Goal: Transaction & Acquisition: Purchase product/service

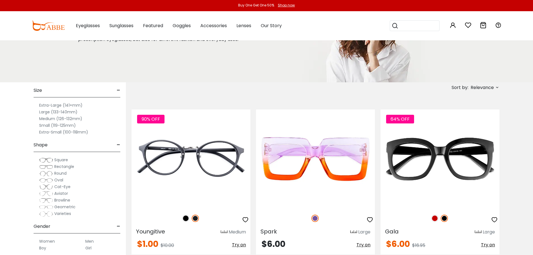
scroll to position [28, 0]
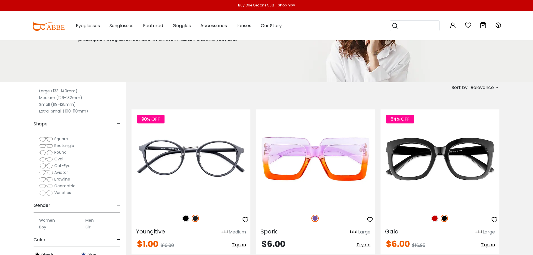
click at [57, 139] on span "Square" at bounding box center [61, 139] width 14 height 6
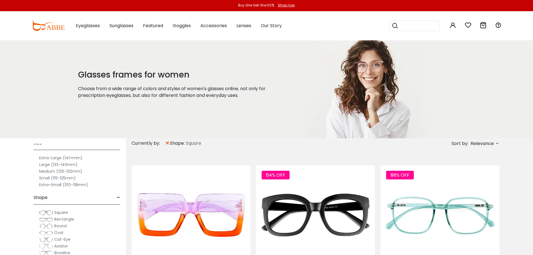
scroll to position [84, 0]
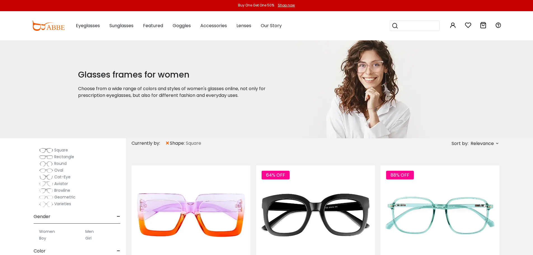
click at [62, 156] on span "Rectangle" at bounding box center [64, 157] width 20 height 6
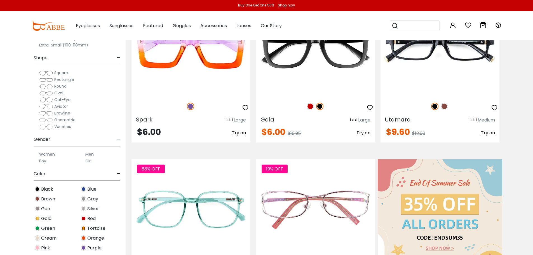
scroll to position [56, 0]
click at [49, 156] on label "Women" at bounding box center [47, 153] width 16 height 7
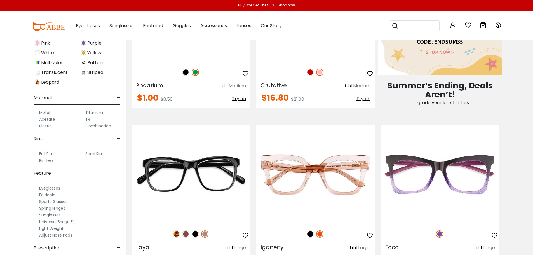
scroll to position [280, 0]
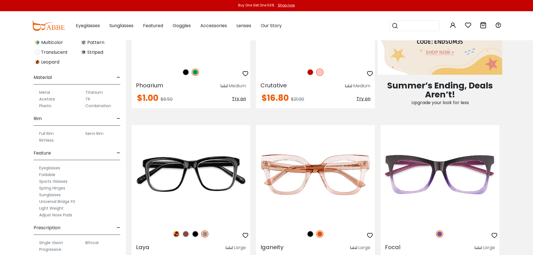
click at [49, 105] on label "Plastic" at bounding box center [45, 105] width 13 height 7
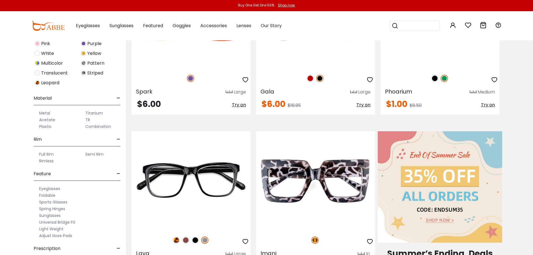
scroll to position [280, 0]
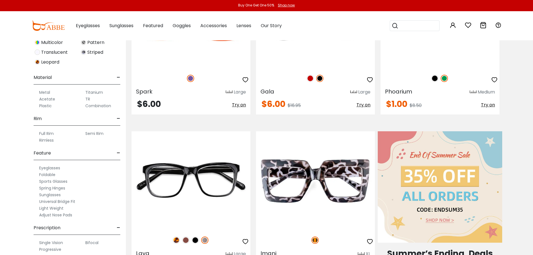
click at [45, 133] on label "Full Rim" at bounding box center [46, 133] width 15 height 7
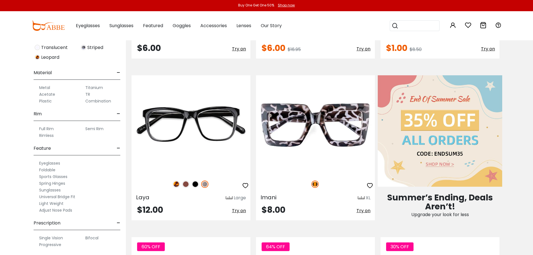
scroll to position [286, 0]
click at [57, 163] on label "Eyeglasses" at bounding box center [49, 161] width 21 height 7
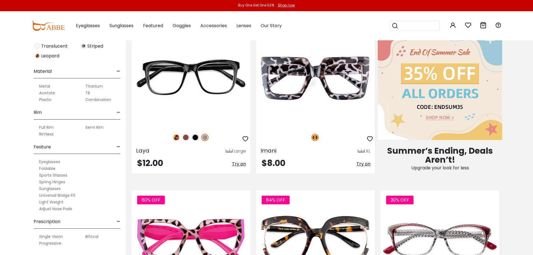
scroll to position [308, 0]
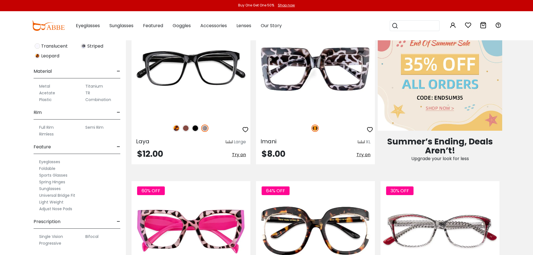
click at [51, 237] on label "Single Vision" at bounding box center [51, 236] width 24 height 7
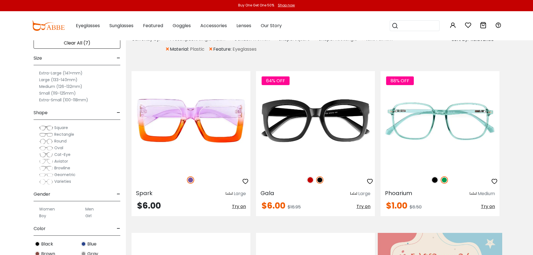
scroll to position [112, 0]
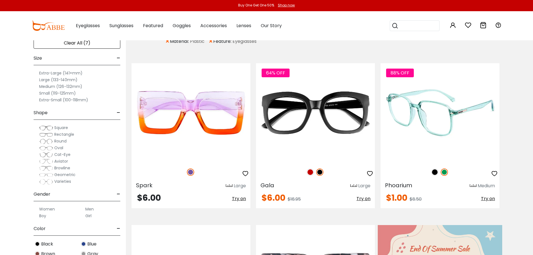
click at [435, 173] on img at bounding box center [434, 171] width 7 height 7
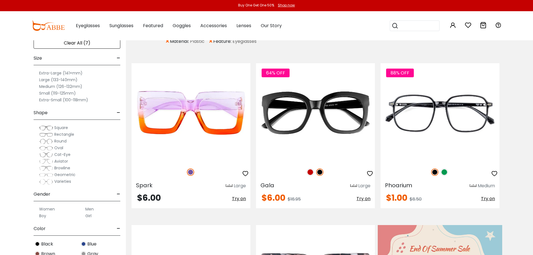
click at [43, 80] on label "Large (133-140mm)" at bounding box center [58, 79] width 38 height 7
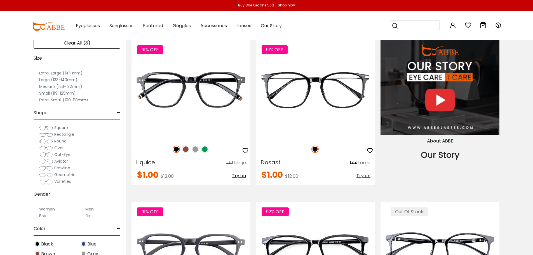
scroll to position [616, 0]
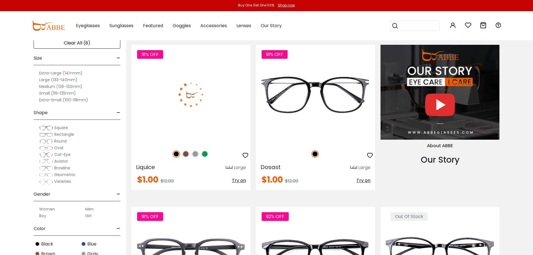
click at [205, 122] on img at bounding box center [191, 94] width 119 height 99
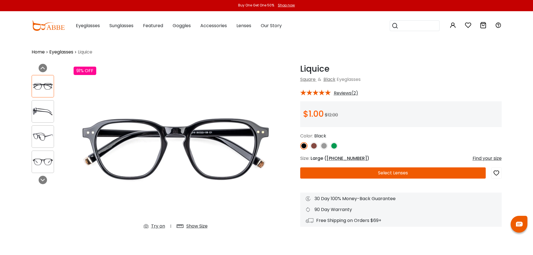
click at [315, 146] on img at bounding box center [313, 145] width 7 height 7
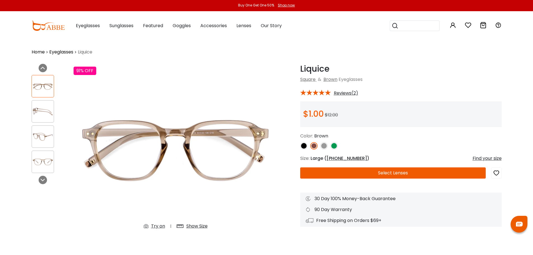
click at [322, 145] on img at bounding box center [323, 145] width 7 height 7
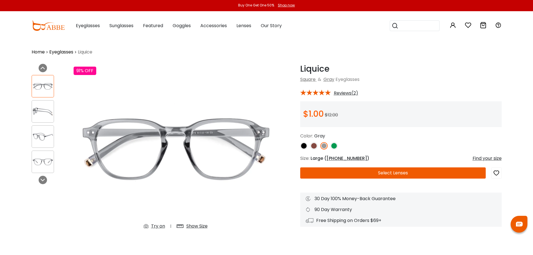
click at [334, 145] on img at bounding box center [334, 145] width 7 height 7
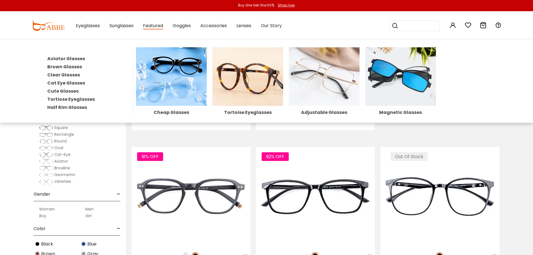
scroll to position [616, 0]
